Goal: Information Seeking & Learning: Learn about a topic

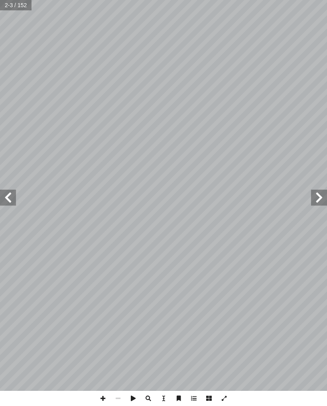
click at [15, 196] on span at bounding box center [8, 198] width 16 height 16
click at [8, 195] on span at bounding box center [8, 198] width 16 height 16
click at [315, 197] on span at bounding box center [319, 198] width 16 height 16
click at [7, 203] on span at bounding box center [8, 198] width 16 height 16
click at [11, 195] on span at bounding box center [8, 198] width 16 height 16
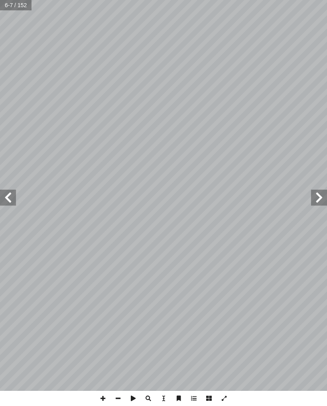
click at [14, 198] on span at bounding box center [8, 198] width 16 height 16
click at [15, 196] on span at bounding box center [8, 198] width 16 height 16
click at [5, 196] on span at bounding box center [8, 198] width 16 height 16
click at [9, 196] on span at bounding box center [8, 198] width 16 height 16
click at [11, 199] on span at bounding box center [8, 198] width 16 height 16
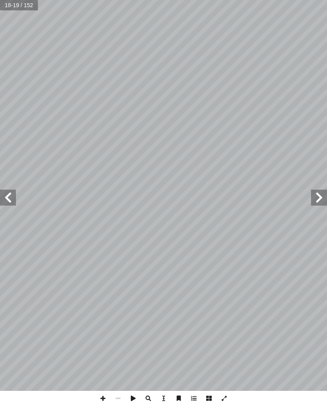
click at [9, 192] on span at bounding box center [8, 198] width 16 height 16
click at [9, 203] on span at bounding box center [8, 198] width 16 height 16
click at [11, 198] on span at bounding box center [8, 198] width 16 height 16
click at [11, 192] on span at bounding box center [8, 198] width 16 height 16
click at [14, 200] on span at bounding box center [8, 198] width 16 height 16
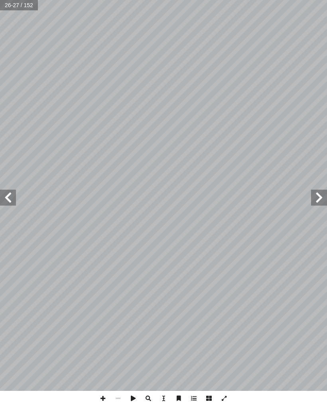
click at [12, 200] on span at bounding box center [8, 198] width 16 height 16
click at [12, 195] on span at bounding box center [8, 198] width 16 height 16
click at [14, 195] on span at bounding box center [8, 198] width 16 height 16
click at [317, 199] on span at bounding box center [319, 198] width 16 height 16
click at [323, 192] on span at bounding box center [319, 198] width 16 height 16
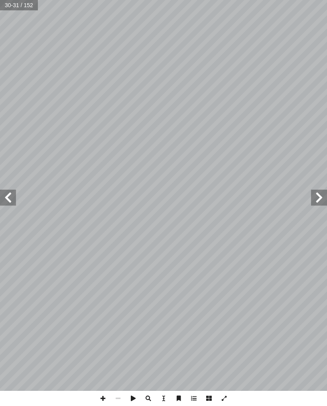
click at [11, 197] on span at bounding box center [8, 198] width 16 height 16
click at [16, 203] on span at bounding box center [8, 198] width 16 height 16
click at [6, 202] on span at bounding box center [8, 198] width 16 height 16
click at [10, 200] on span at bounding box center [8, 198] width 16 height 16
click at [315, 200] on span at bounding box center [319, 198] width 16 height 16
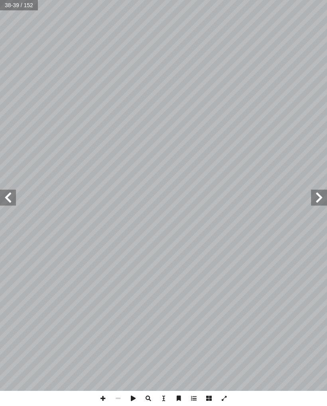
click at [312, 202] on span at bounding box center [319, 198] width 16 height 16
click at [315, 201] on span at bounding box center [319, 198] width 16 height 16
click at [313, 200] on span at bounding box center [319, 198] width 16 height 16
click at [317, 202] on span at bounding box center [319, 198] width 16 height 16
click at [311, 202] on span at bounding box center [319, 198] width 16 height 16
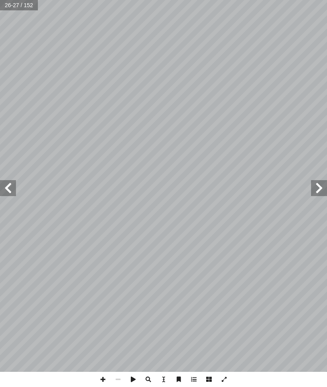
click at [314, 196] on span at bounding box center [319, 188] width 16 height 16
click at [315, 190] on span at bounding box center [319, 188] width 16 height 16
click at [317, 188] on span at bounding box center [319, 188] width 16 height 16
click at [315, 189] on span at bounding box center [319, 188] width 16 height 16
click at [315, 194] on span at bounding box center [319, 188] width 16 height 16
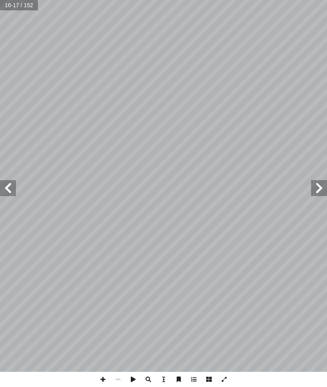
click at [317, 193] on span at bounding box center [319, 188] width 16 height 16
click at [15, 188] on span at bounding box center [8, 188] width 16 height 16
click at [14, 190] on span at bounding box center [8, 188] width 16 height 16
click at [15, 186] on span at bounding box center [8, 188] width 16 height 16
click at [14, 184] on span at bounding box center [8, 188] width 16 height 16
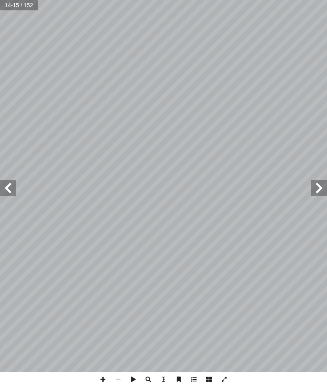
click at [15, 187] on span at bounding box center [8, 188] width 16 height 16
click at [8, 186] on span at bounding box center [8, 188] width 16 height 16
click at [13, 187] on span at bounding box center [8, 188] width 16 height 16
click at [15, 186] on span at bounding box center [8, 188] width 16 height 16
click at [14, 187] on span at bounding box center [8, 188] width 16 height 16
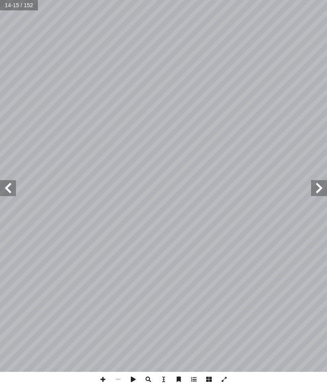
click at [12, 189] on span at bounding box center [8, 188] width 16 height 16
click at [16, 188] on span at bounding box center [8, 188] width 16 height 16
click at [14, 188] on span at bounding box center [8, 188] width 16 height 16
click at [15, 186] on span at bounding box center [8, 188] width 16 height 16
click at [5, 183] on span at bounding box center [8, 188] width 16 height 16
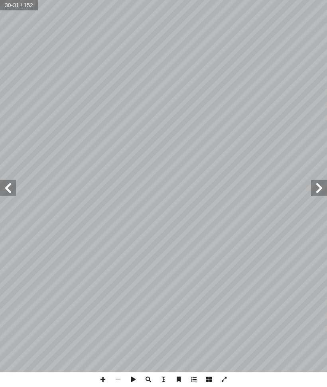
click at [3, 181] on span at bounding box center [8, 188] width 16 height 16
click at [12, 180] on span at bounding box center [8, 188] width 16 height 16
click at [15, 182] on span at bounding box center [8, 188] width 16 height 16
click at [9, 181] on span at bounding box center [8, 188] width 16 height 16
click at [5, 186] on span at bounding box center [8, 188] width 16 height 16
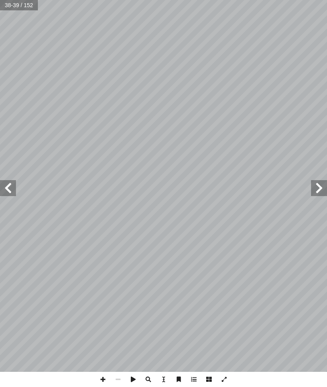
click at [10, 187] on span at bounding box center [8, 188] width 16 height 16
click at [15, 188] on span at bounding box center [8, 188] width 16 height 16
click at [10, 188] on span at bounding box center [8, 188] width 16 height 16
click at [9, 186] on span at bounding box center [8, 188] width 16 height 16
click at [12, 188] on span at bounding box center [8, 188] width 16 height 16
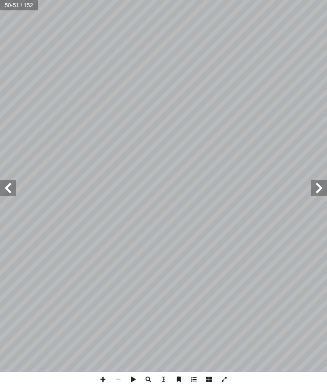
click at [315, 192] on span at bounding box center [319, 188] width 16 height 16
click at [322, 193] on span at bounding box center [319, 188] width 16 height 16
click at [321, 184] on span at bounding box center [319, 188] width 16 height 16
click at [323, 181] on span at bounding box center [319, 188] width 16 height 16
click at [321, 183] on span at bounding box center [319, 188] width 16 height 16
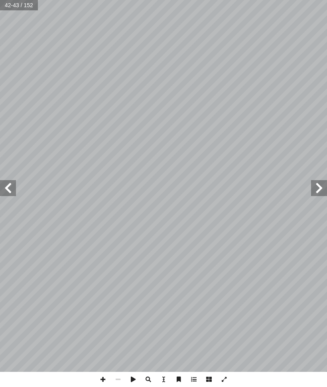
click at [323, 188] on span at bounding box center [319, 188] width 16 height 16
click at [317, 187] on span at bounding box center [319, 188] width 16 height 16
click at [315, 188] on span at bounding box center [319, 188] width 16 height 16
click at [313, 186] on span at bounding box center [319, 188] width 16 height 16
click at [312, 185] on span at bounding box center [319, 188] width 16 height 16
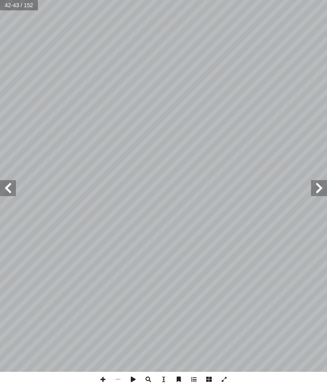
click at [311, 185] on span at bounding box center [319, 188] width 16 height 16
click at [313, 188] on span at bounding box center [319, 188] width 16 height 16
click at [313, 193] on span at bounding box center [319, 188] width 16 height 16
click at [311, 191] on span at bounding box center [319, 188] width 16 height 16
click at [315, 192] on span at bounding box center [319, 188] width 16 height 16
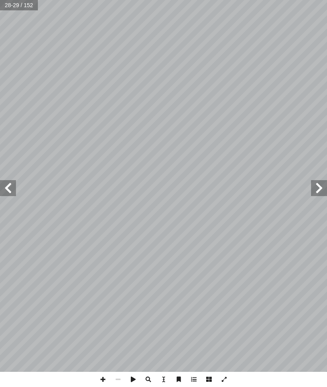
click at [315, 185] on span at bounding box center [319, 188] width 16 height 16
click at [319, 186] on span at bounding box center [319, 188] width 16 height 16
click at [316, 187] on span at bounding box center [319, 188] width 16 height 16
click at [315, 188] on span at bounding box center [319, 188] width 16 height 16
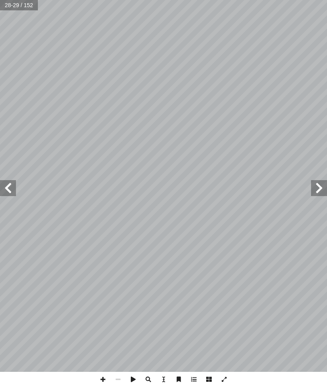
click at [316, 187] on span at bounding box center [319, 188] width 16 height 16
click at [317, 187] on span at bounding box center [319, 188] width 16 height 16
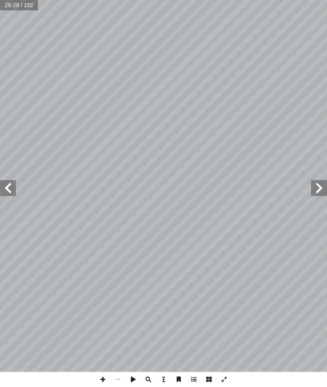
click at [316, 188] on span at bounding box center [319, 188] width 16 height 16
click at [317, 187] on span at bounding box center [319, 188] width 16 height 16
click at [320, 186] on span at bounding box center [319, 188] width 16 height 16
click at [10, 189] on span at bounding box center [8, 188] width 16 height 16
click at [8, 189] on span at bounding box center [8, 188] width 16 height 16
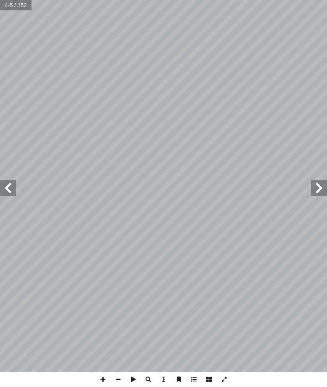
click at [7, 182] on span at bounding box center [8, 188] width 16 height 16
click at [5, 188] on span at bounding box center [8, 188] width 16 height 16
click at [8, 192] on span at bounding box center [8, 188] width 16 height 16
click at [9, 186] on span at bounding box center [8, 188] width 16 height 16
click at [15, 186] on span at bounding box center [8, 188] width 16 height 16
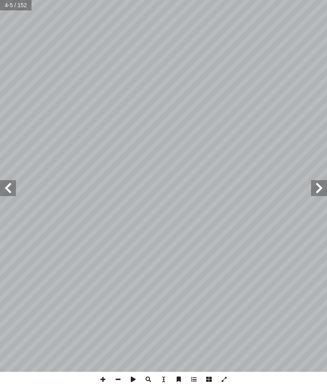
click at [14, 188] on span at bounding box center [8, 188] width 16 height 16
click at [13, 188] on span at bounding box center [8, 188] width 16 height 16
click at [16, 188] on span at bounding box center [8, 188] width 16 height 16
click at [13, 190] on span at bounding box center [8, 188] width 16 height 16
click at [10, 189] on span at bounding box center [8, 188] width 16 height 16
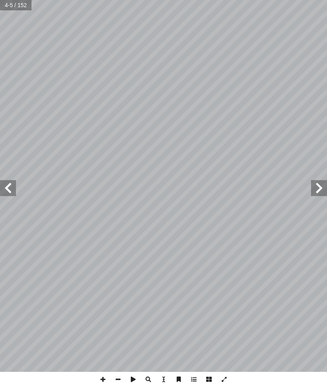
click at [15, 191] on span at bounding box center [8, 188] width 16 height 16
click at [13, 192] on span at bounding box center [8, 188] width 16 height 16
click at [15, 191] on span at bounding box center [8, 188] width 16 height 16
click at [15, 190] on span at bounding box center [8, 188] width 16 height 16
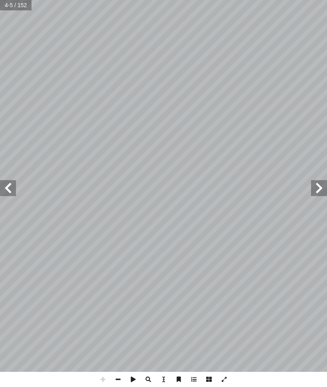
click at [12, 192] on span at bounding box center [8, 188] width 16 height 16
click at [14, 191] on span at bounding box center [8, 188] width 16 height 16
click at [13, 191] on span at bounding box center [8, 188] width 16 height 16
click at [13, 190] on span at bounding box center [8, 188] width 16 height 16
click at [14, 191] on span at bounding box center [8, 188] width 16 height 16
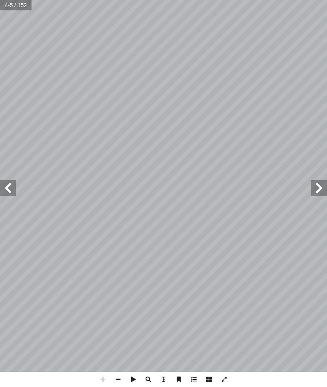
click at [12, 191] on span at bounding box center [8, 188] width 16 height 16
click at [9, 191] on span at bounding box center [8, 188] width 16 height 16
click at [11, 188] on span at bounding box center [8, 188] width 16 height 16
click at [9, 187] on span at bounding box center [8, 188] width 16 height 16
click at [314, 195] on span at bounding box center [319, 188] width 16 height 16
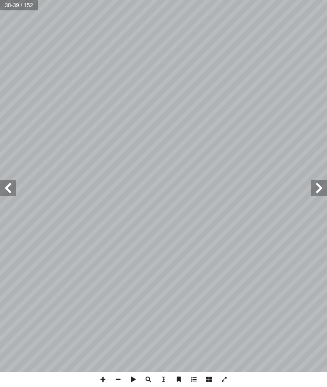
click at [319, 189] on span at bounding box center [319, 188] width 16 height 16
click at [321, 189] on span at bounding box center [319, 188] width 16 height 16
click at [11, 188] on span at bounding box center [8, 188] width 16 height 16
click at [314, 192] on span at bounding box center [319, 188] width 16 height 16
click at [2, 185] on span at bounding box center [8, 188] width 16 height 16
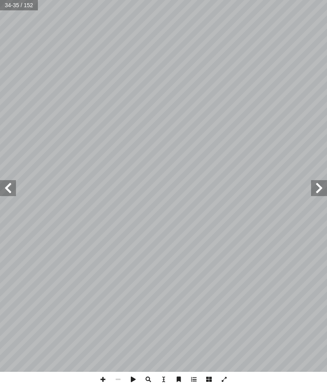
click at [317, 193] on span at bounding box center [319, 188] width 16 height 16
click at [321, 189] on span at bounding box center [319, 188] width 16 height 16
click at [321, 188] on span at bounding box center [319, 188] width 16 height 16
click at [318, 190] on span at bounding box center [319, 188] width 16 height 16
